Goal: Information Seeking & Learning: Learn about a topic

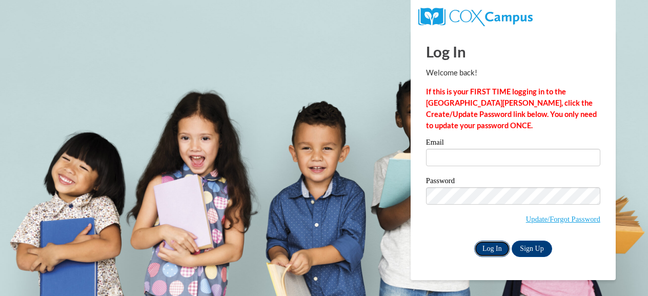
click at [494, 251] on input "Log In" at bounding box center [492, 249] width 36 height 16
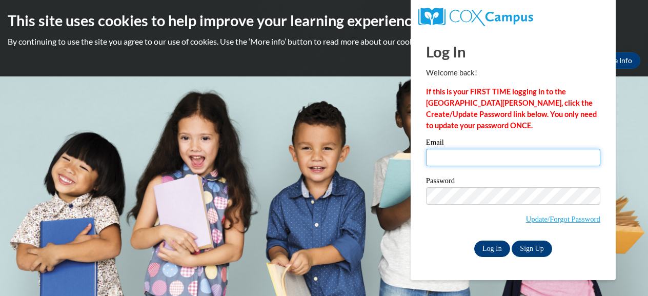
type input "lynn.raetz@muskegonorway.org"
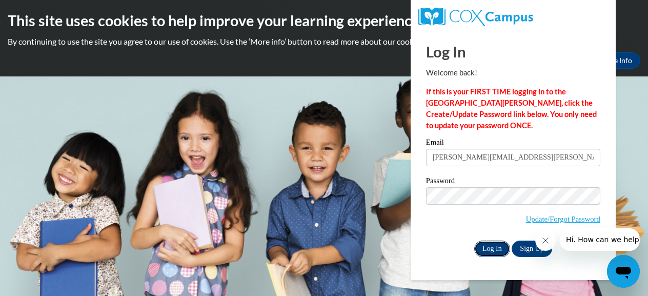
click at [488, 250] on input "Log In" at bounding box center [492, 249] width 36 height 16
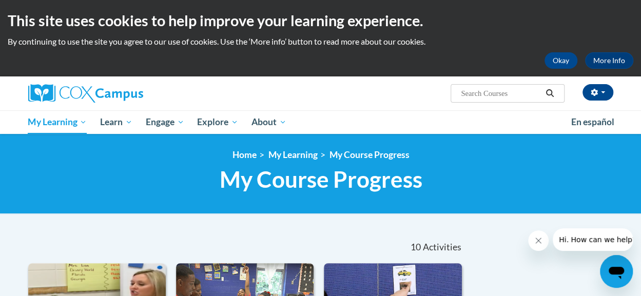
scroll to position [259, 0]
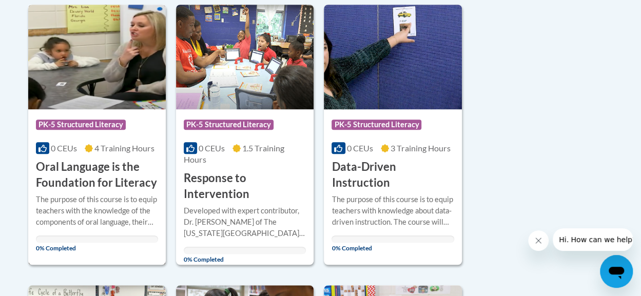
click at [85, 167] on h3 "Oral Language is the Foundation for Literacy" at bounding box center [97, 175] width 122 height 32
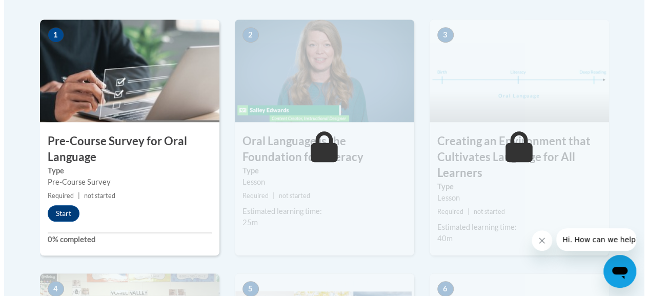
scroll to position [347, 0]
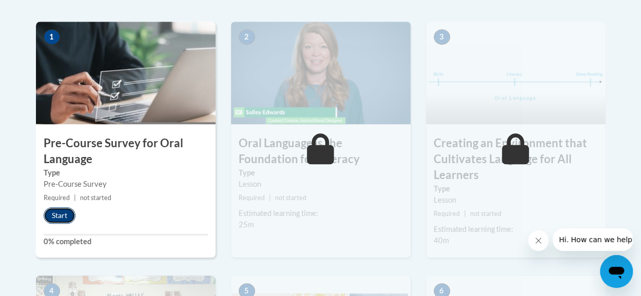
click at [63, 213] on button "Start" at bounding box center [60, 215] width 32 height 16
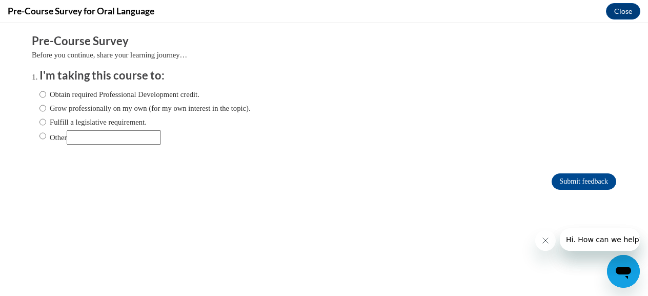
scroll to position [0, 0]
click at [51, 91] on label "Obtain required Professional Development credit." at bounding box center [119, 94] width 160 height 11
click at [46, 91] on input "Obtain required Professional Development credit." at bounding box center [42, 94] width 7 height 11
radio input "true"
click at [571, 181] on input "Submit feedback" at bounding box center [584, 181] width 65 height 16
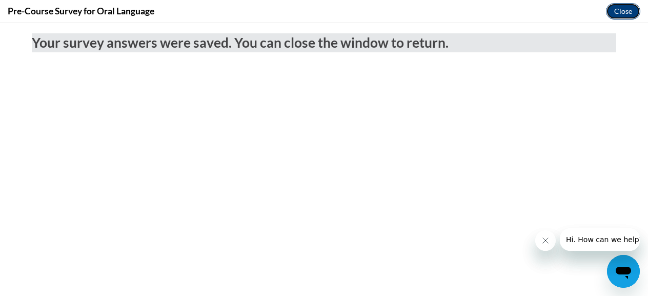
click at [618, 14] on button "Close" at bounding box center [623, 11] width 34 height 16
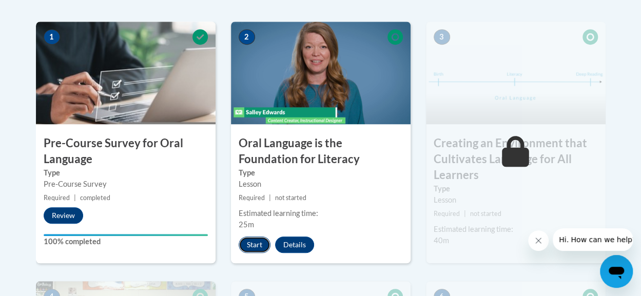
click at [253, 246] on button "Start" at bounding box center [254, 244] width 32 height 16
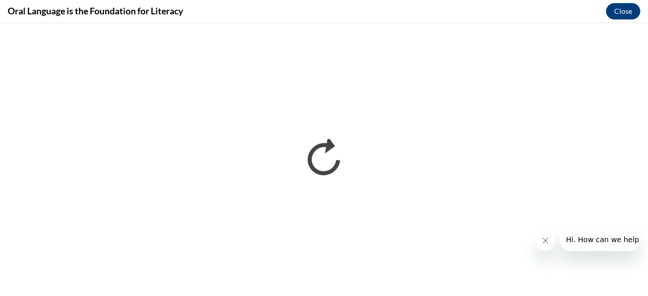
click at [544, 241] on icon "Close message from company" at bounding box center [545, 240] width 5 height 5
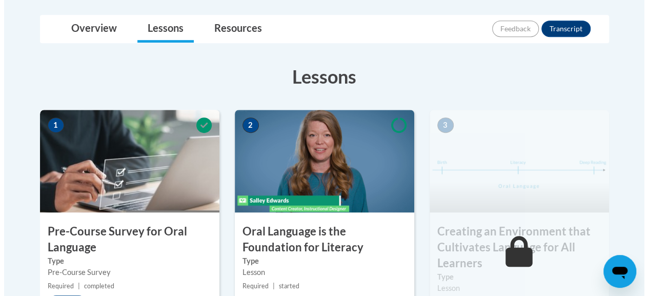
scroll to position [518, 0]
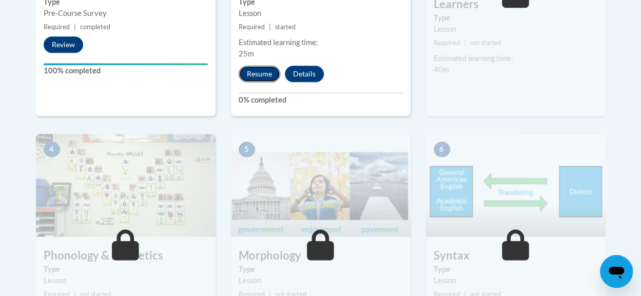
click at [254, 69] on button "Resume" at bounding box center [259, 74] width 42 height 16
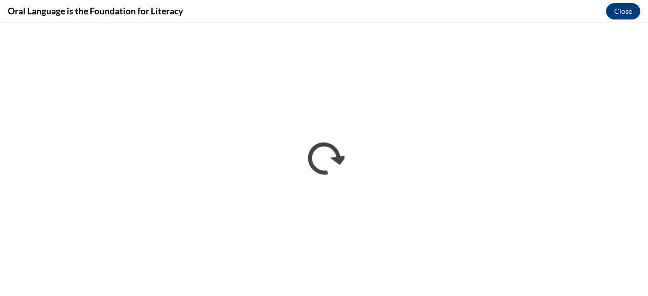
scroll to position [0, 0]
